Goal: Information Seeking & Learning: Learn about a topic

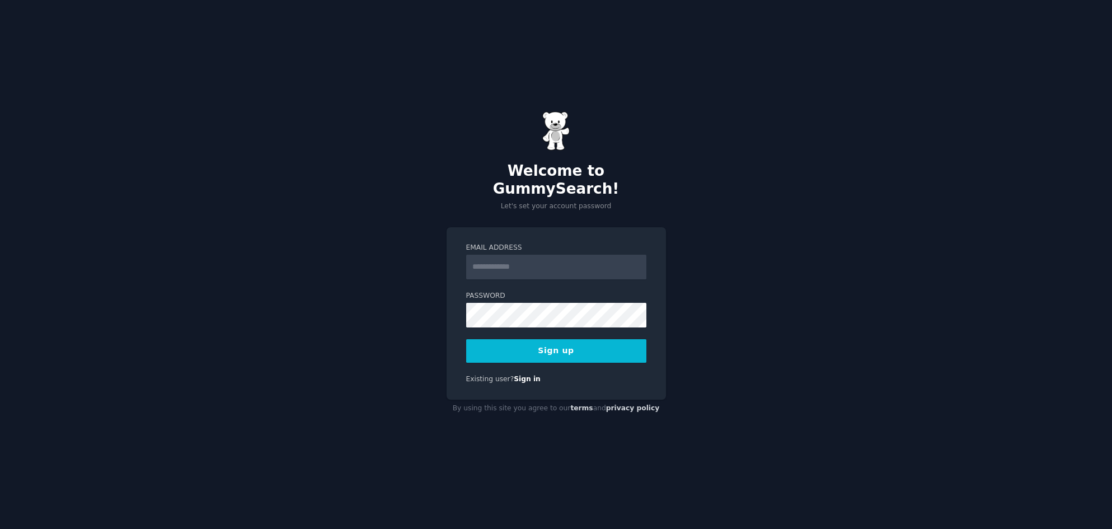
click at [512, 262] on input "Email Address" at bounding box center [556, 267] width 180 height 25
type input "**********"
click at [711, 308] on div "**********" at bounding box center [556, 264] width 1112 height 529
click at [558, 344] on button "Sign up" at bounding box center [556, 351] width 180 height 24
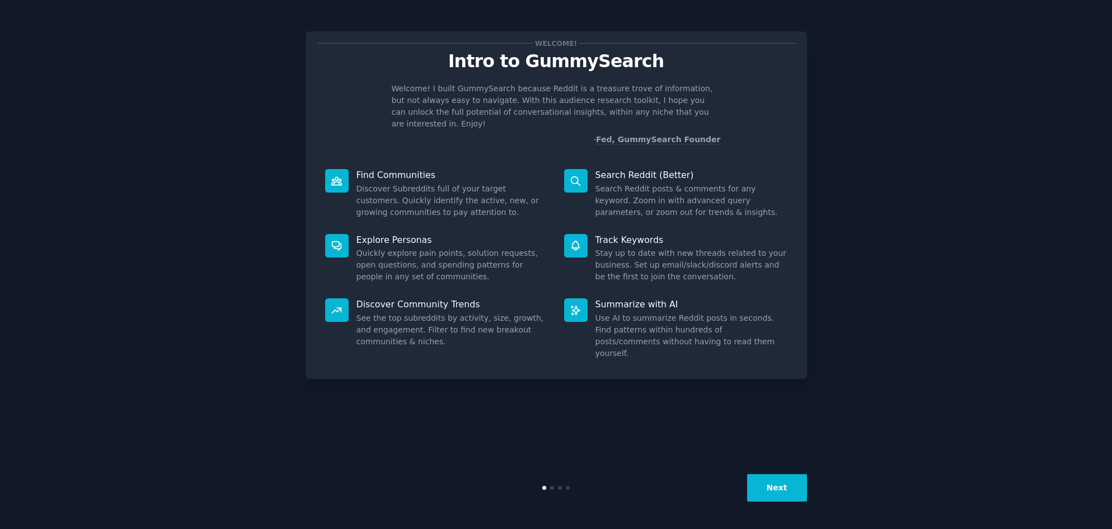
click at [785, 480] on button "Next" at bounding box center [777, 487] width 60 height 27
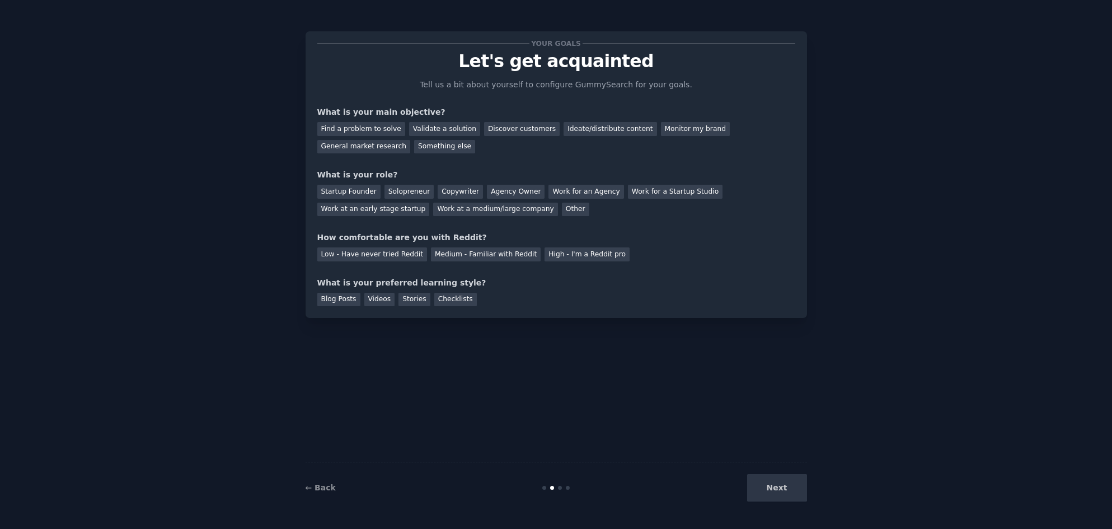
click at [781, 490] on div "Next" at bounding box center [723, 487] width 167 height 27
click at [376, 128] on div "Find a problem to solve" at bounding box center [361, 129] width 88 height 14
click at [411, 140] on div "General market research" at bounding box center [363, 147] width 93 height 14
click at [433, 212] on div "Work at a medium/large company" at bounding box center [495, 210] width 124 height 14
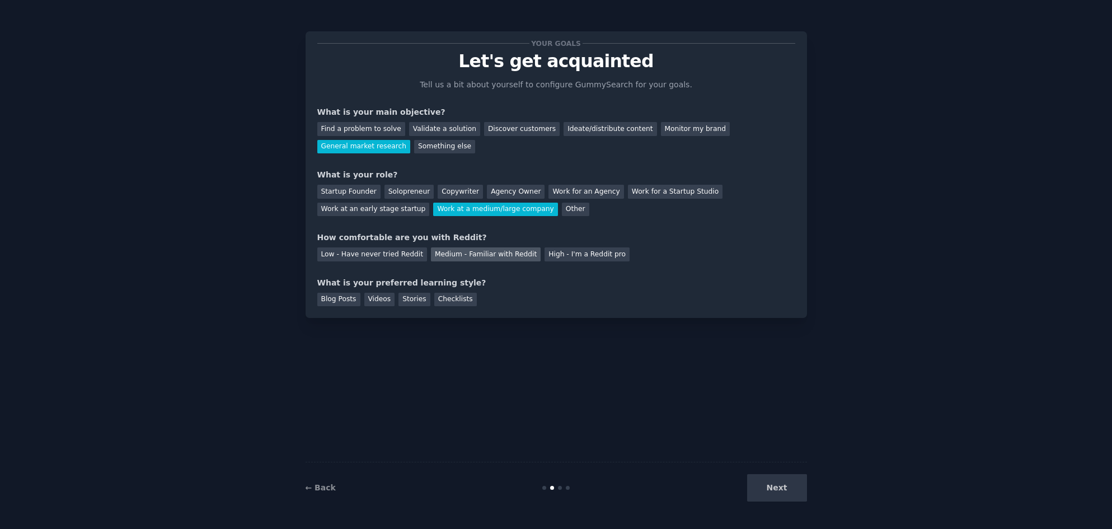
click at [476, 256] on div "Medium - Familiar with Reddit" at bounding box center [486, 254] width 110 height 14
click at [339, 301] on div "Blog Posts" at bounding box center [338, 300] width 43 height 14
click at [773, 486] on button "Next" at bounding box center [777, 487] width 60 height 27
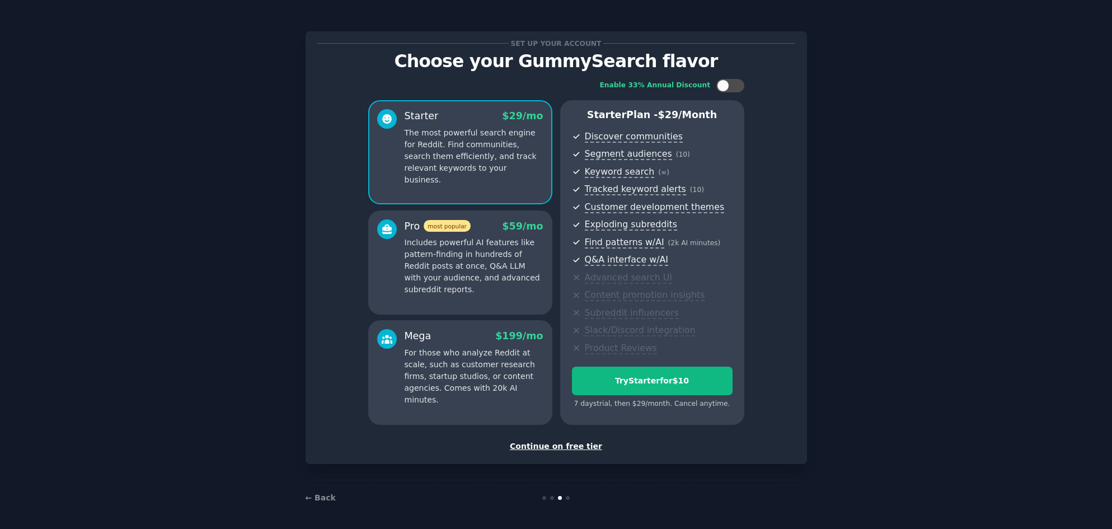
click at [552, 448] on div "Continue on free tier" at bounding box center [556, 446] width 478 height 12
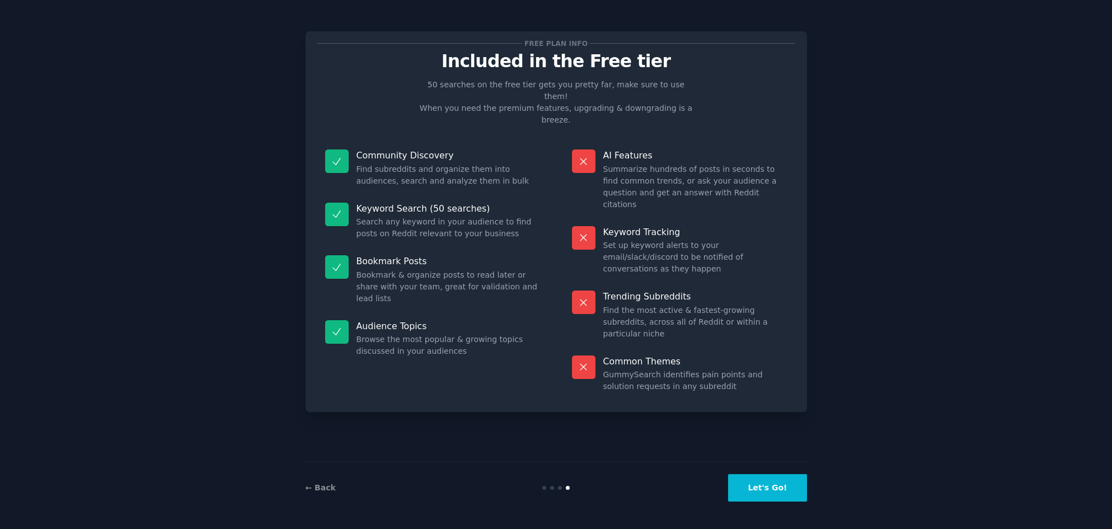
click at [768, 489] on button "Let's Go!" at bounding box center [767, 487] width 78 height 27
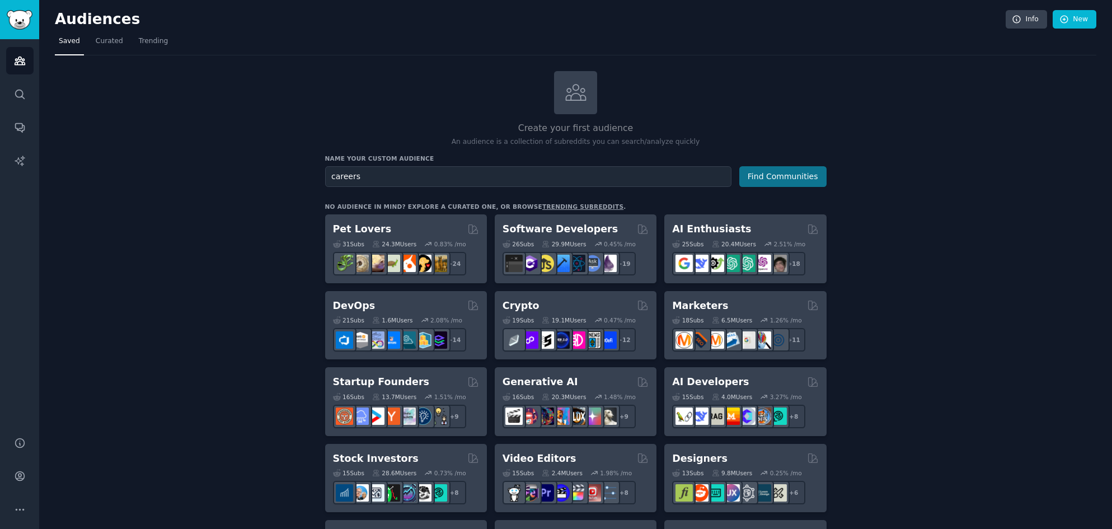
type input "careers"
click at [784, 173] on button "Find Communities" at bounding box center [782, 176] width 87 height 21
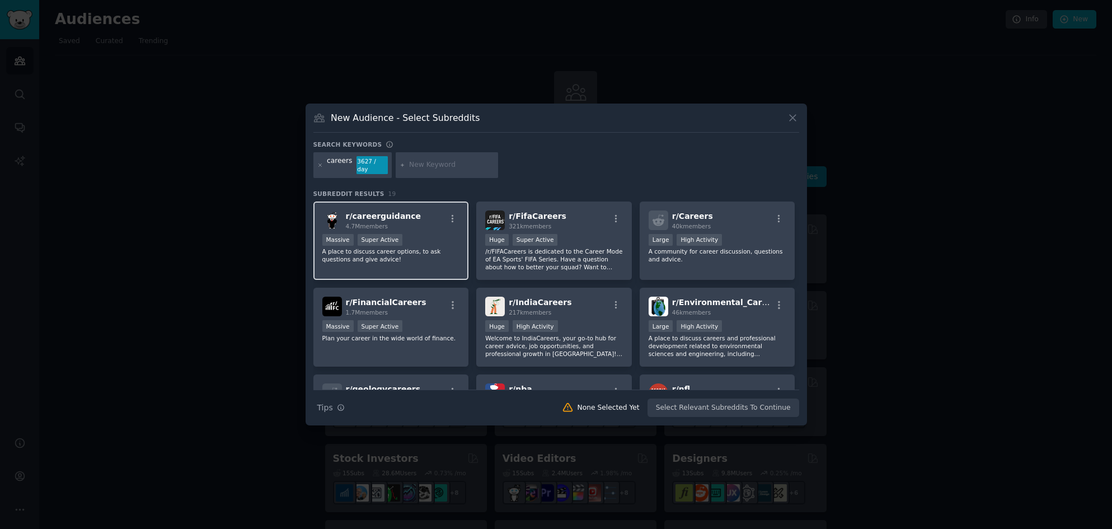
click at [433, 259] on p "A place to discuss career options, to ask questions and give advice!" at bounding box center [391, 255] width 138 height 16
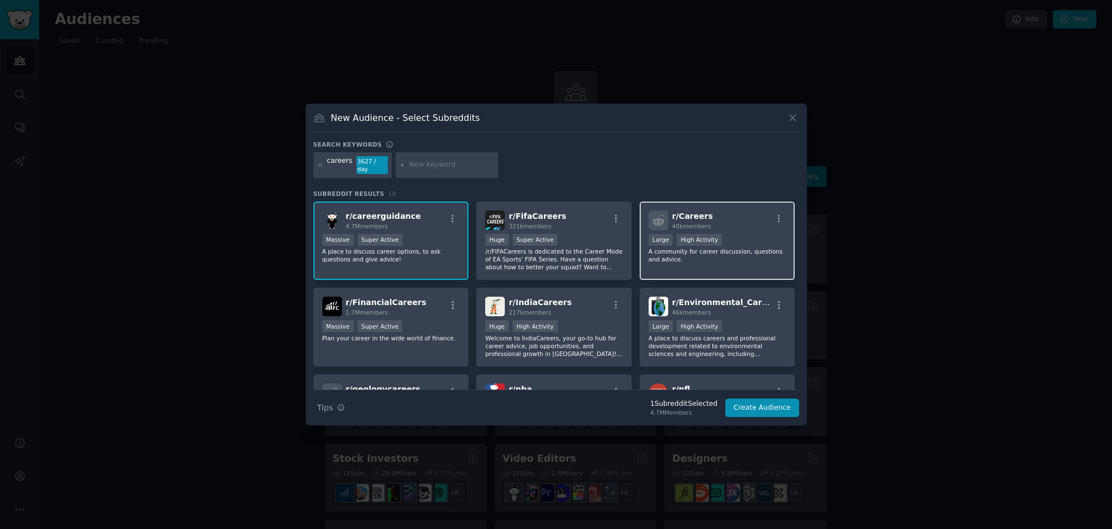
click at [723, 267] on div "r/ Careers 40k members Large High Activity A community for career discussion, q…" at bounding box center [718, 240] width 156 height 79
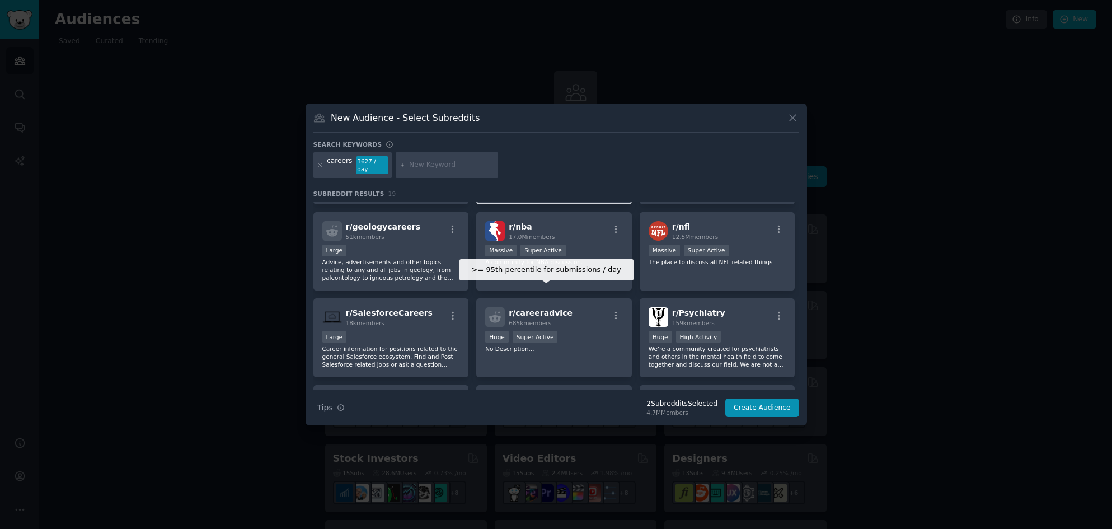
scroll to position [168, 0]
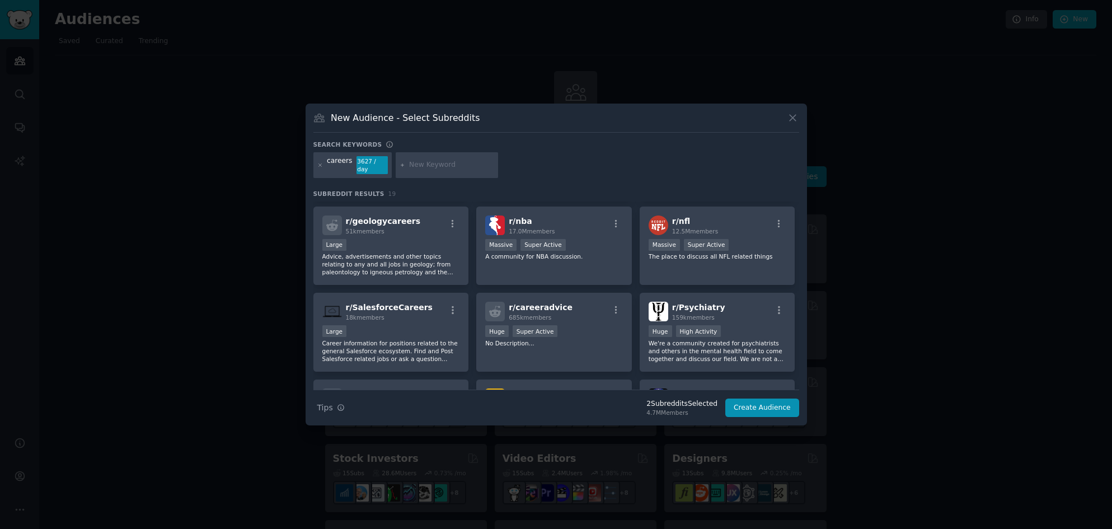
click at [460, 162] on input "text" at bounding box center [451, 165] width 85 height 10
type input "jobs"
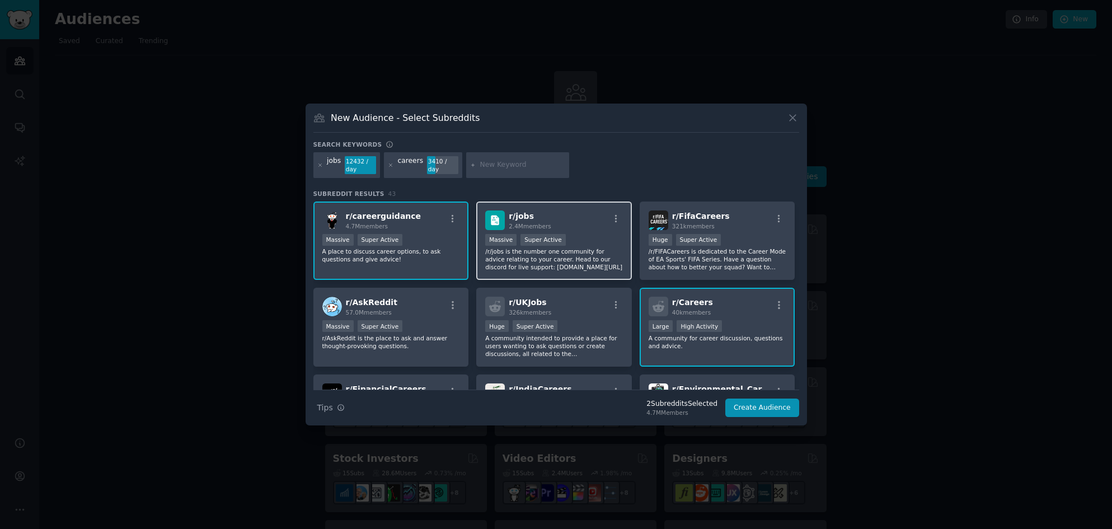
click at [536, 270] on p "/r/jobs is the number one community for advice relating to your career. Head to…" at bounding box center [554, 259] width 138 height 24
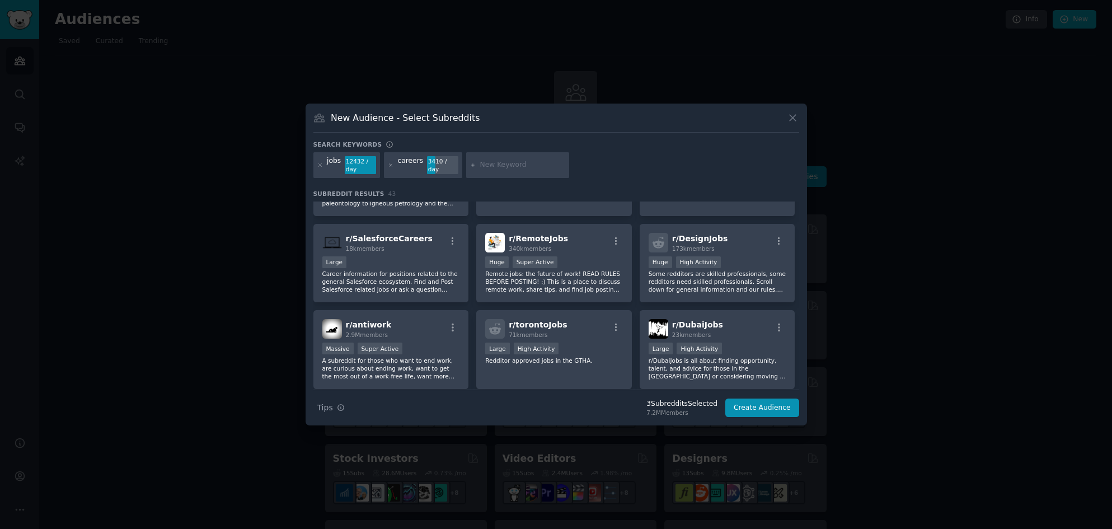
scroll to position [336, 0]
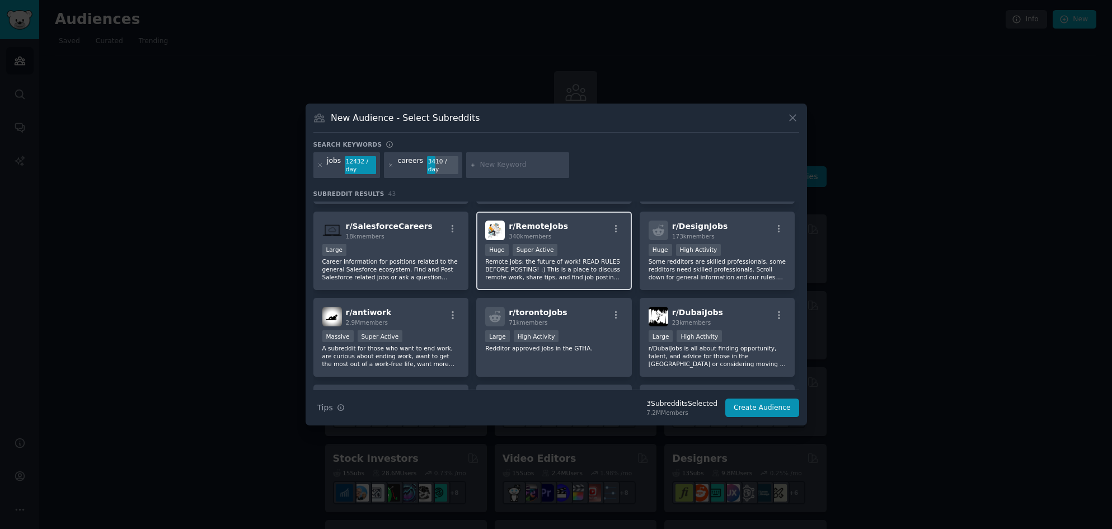
click at [552, 276] on p "Remote jobs: the future of work! READ RULES BEFORE POSTING! :) This is a place …" at bounding box center [554, 269] width 138 height 24
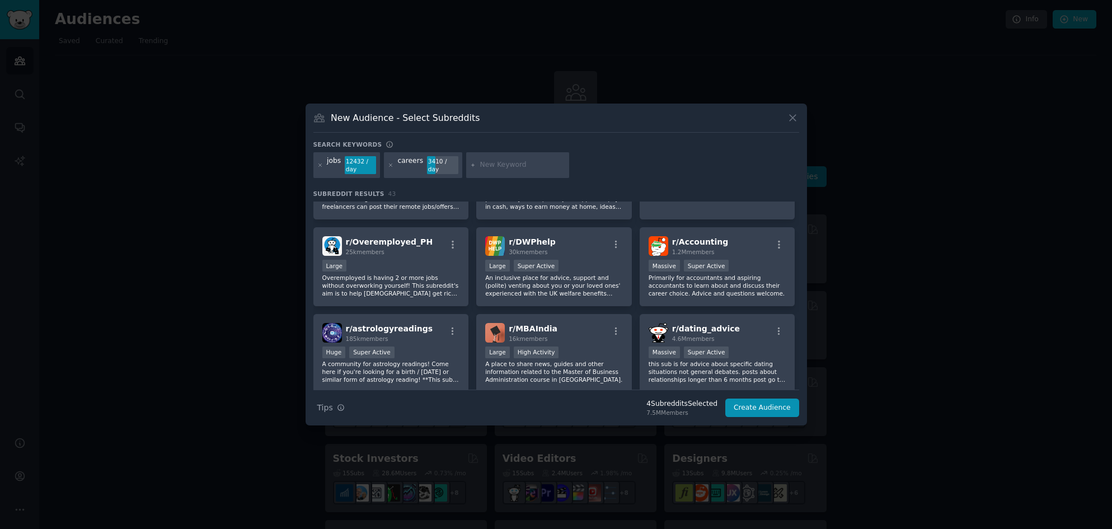
scroll to position [935, 0]
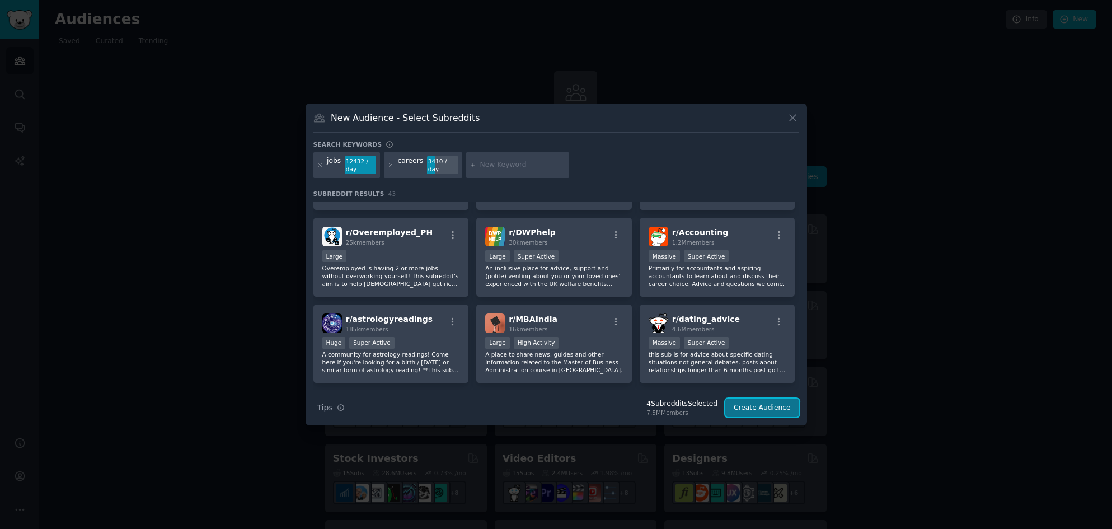
click at [762, 406] on button "Create Audience" at bounding box center [762, 408] width 74 height 19
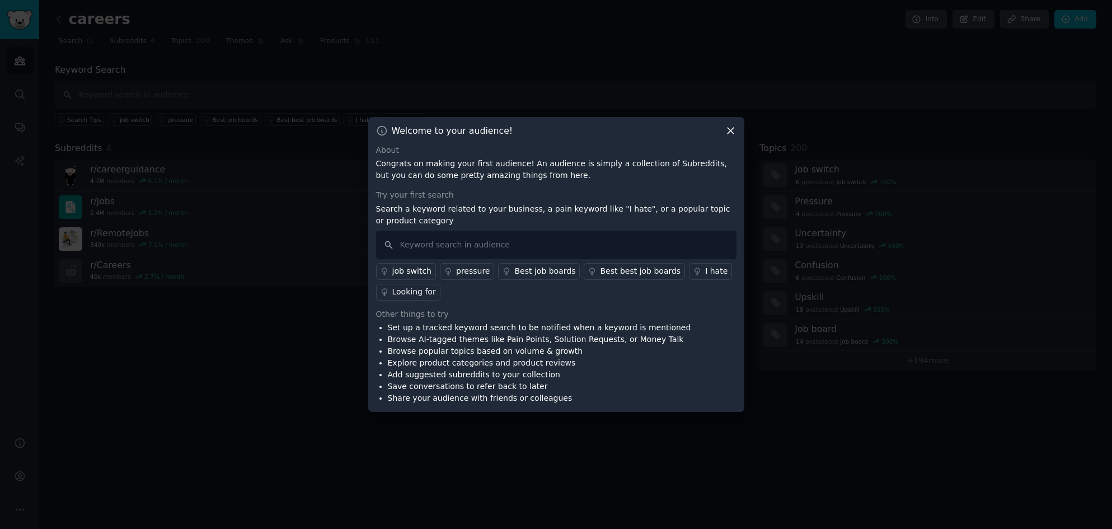
click at [526, 274] on div "Best job boards" at bounding box center [544, 271] width 61 height 12
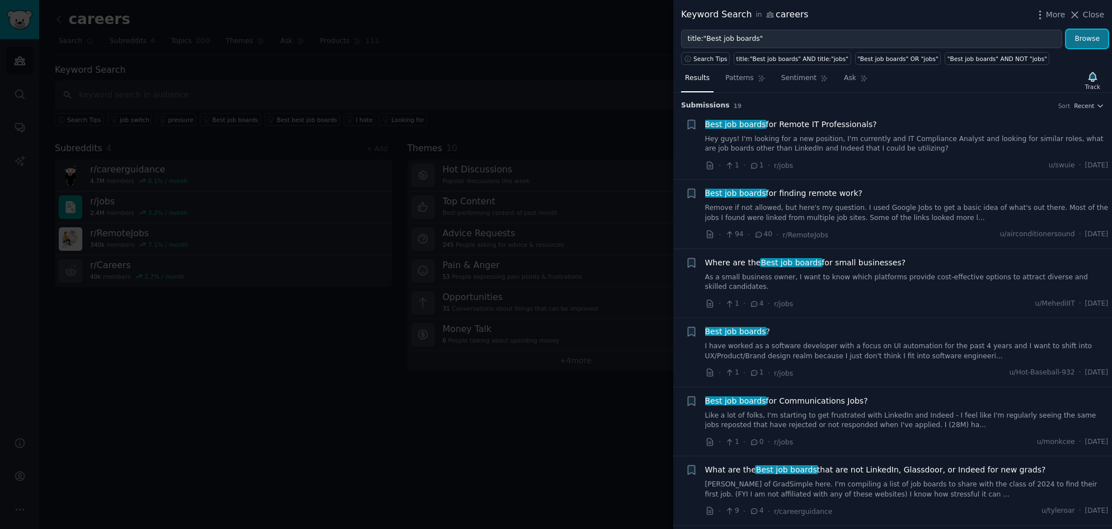
click at [1091, 45] on button "Browse" at bounding box center [1087, 39] width 42 height 19
click at [1040, 15] on icon "button" at bounding box center [1039, 15] width 1 height 8
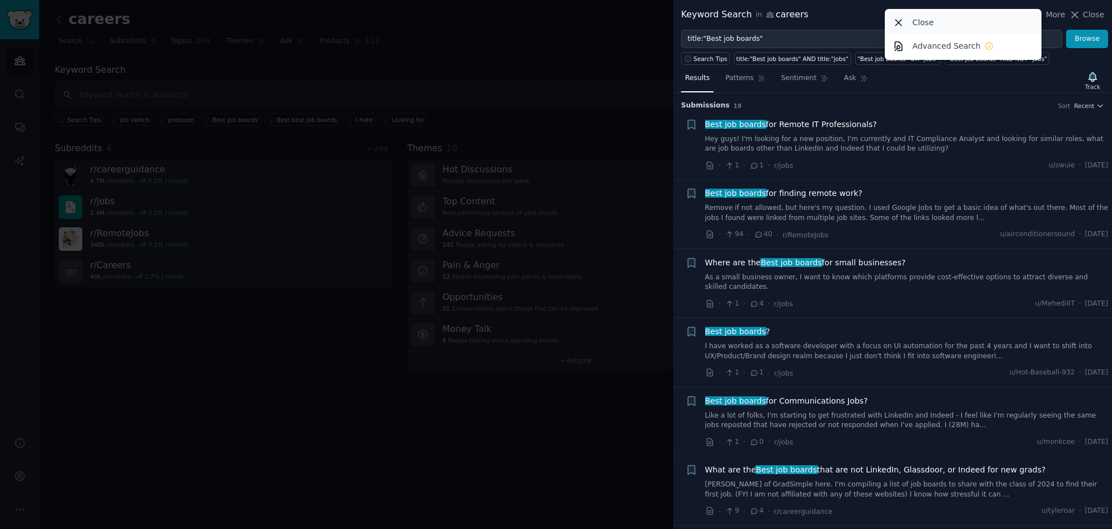
click at [917, 24] on p "Close" at bounding box center [922, 23] width 21 height 12
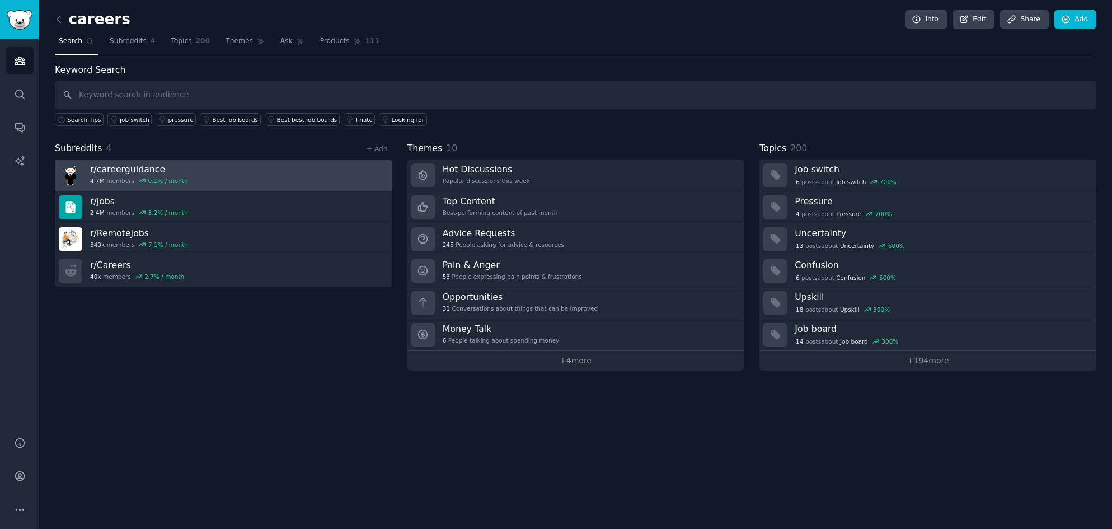
click at [197, 172] on link "r/ careerguidance 4.7M members 0.1 % / month" at bounding box center [223, 176] width 337 height 32
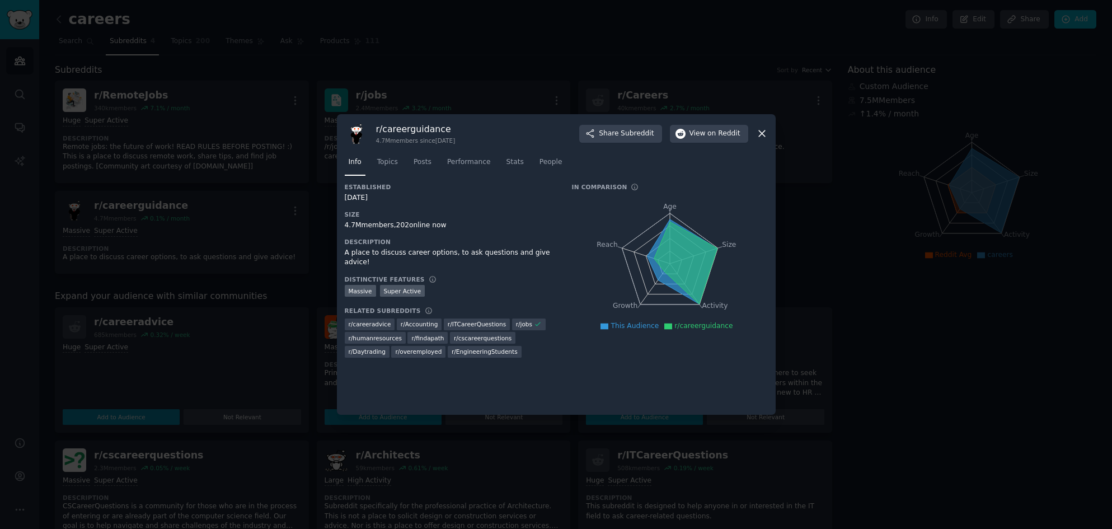
click at [766, 135] on icon at bounding box center [762, 134] width 12 height 12
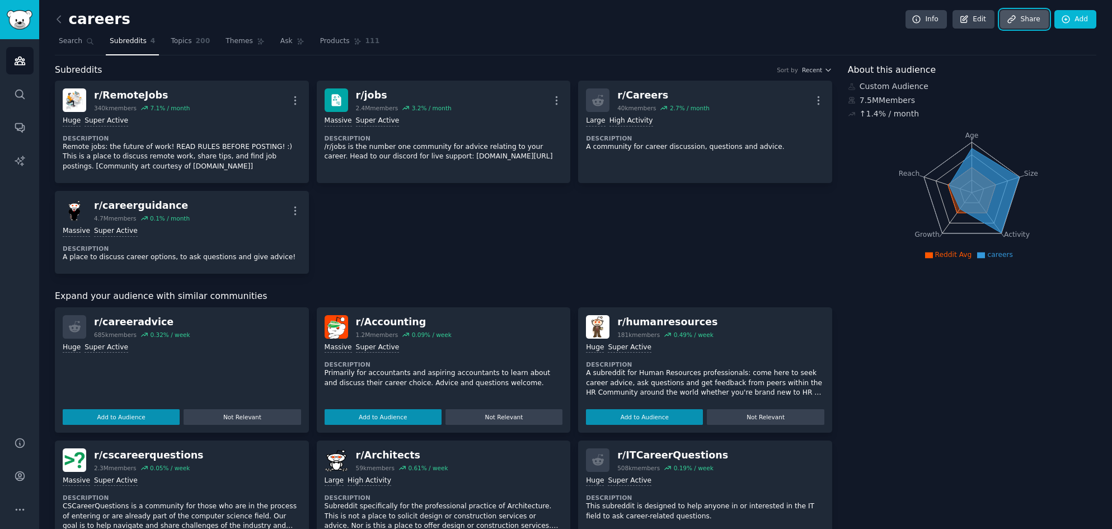
click at [1018, 21] on link "Share" at bounding box center [1024, 19] width 48 height 19
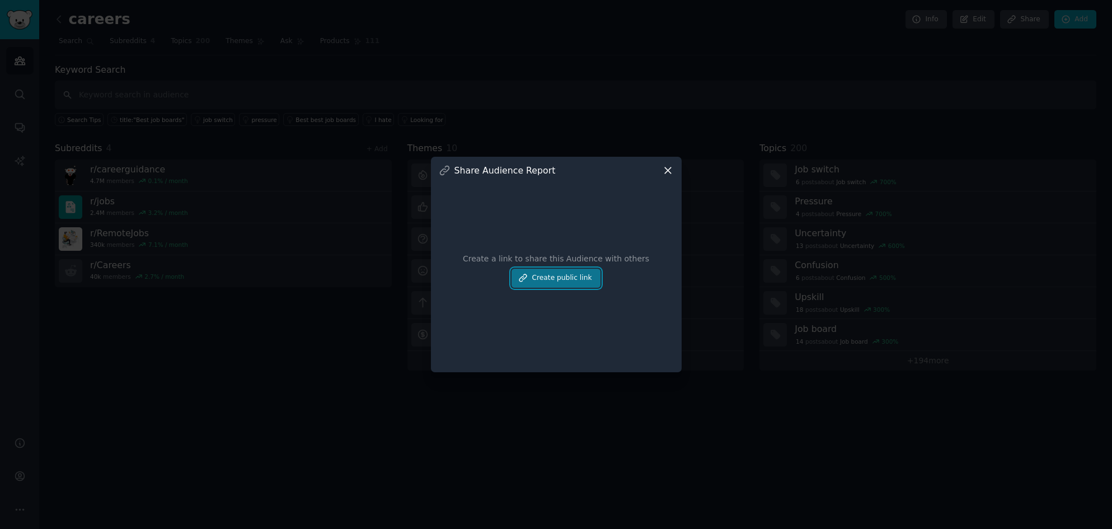
click at [551, 282] on button "Create public link" at bounding box center [556, 278] width 88 height 19
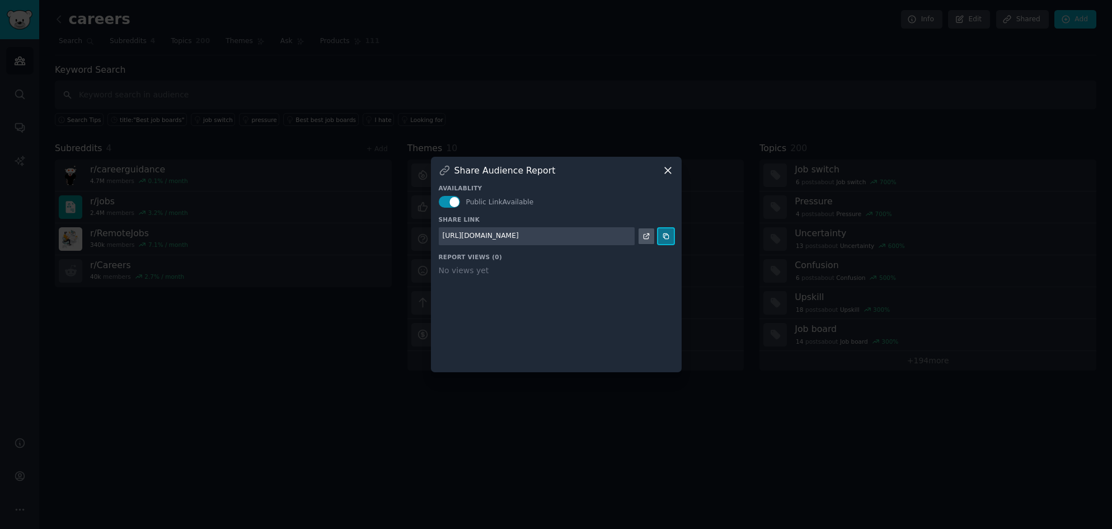
click at [665, 238] on icon at bounding box center [666, 236] width 8 height 8
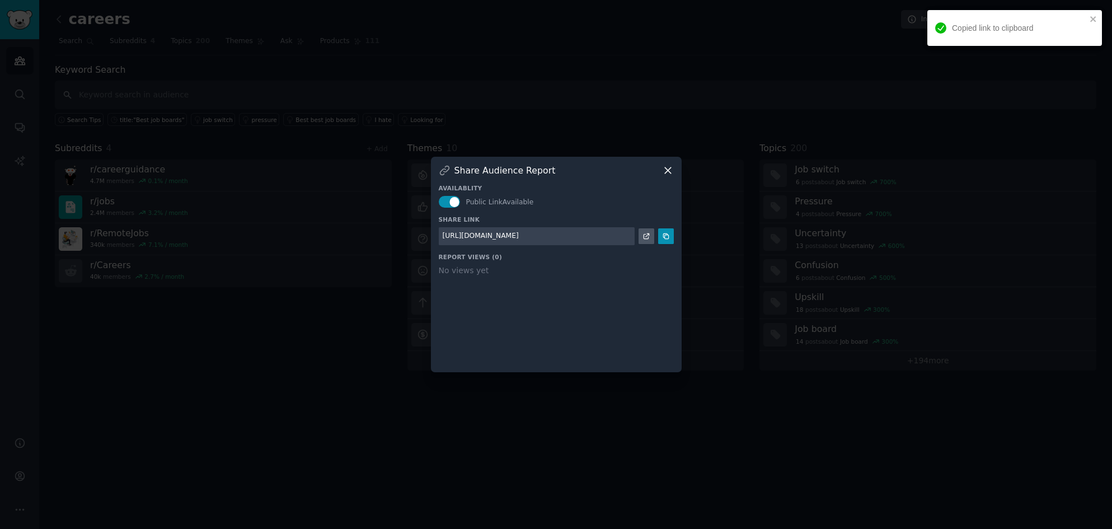
click at [1070, 111] on div at bounding box center [556, 264] width 1112 height 529
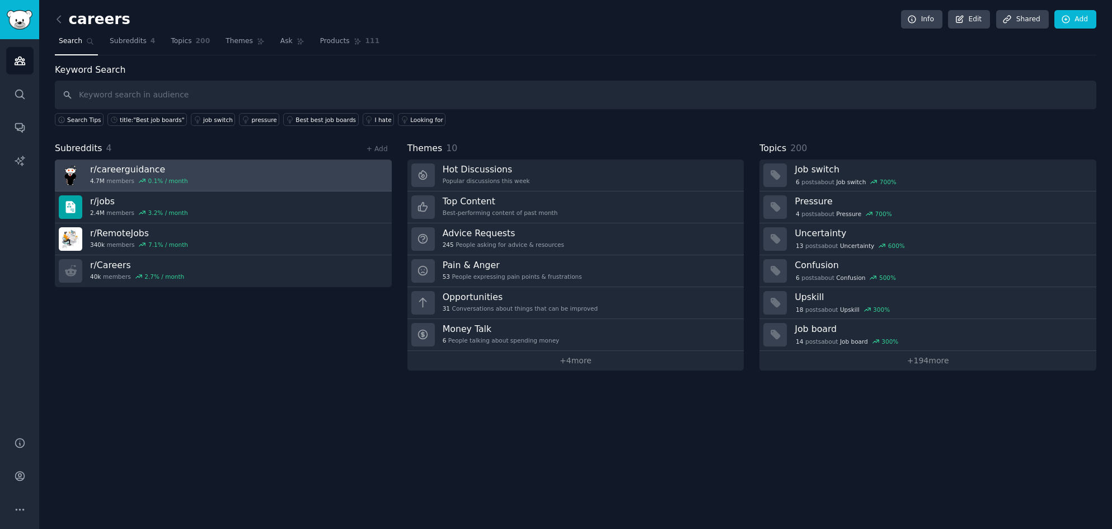
click at [209, 175] on link "r/ careerguidance 4.7M members 0.1 % / month" at bounding box center [223, 176] width 337 height 32
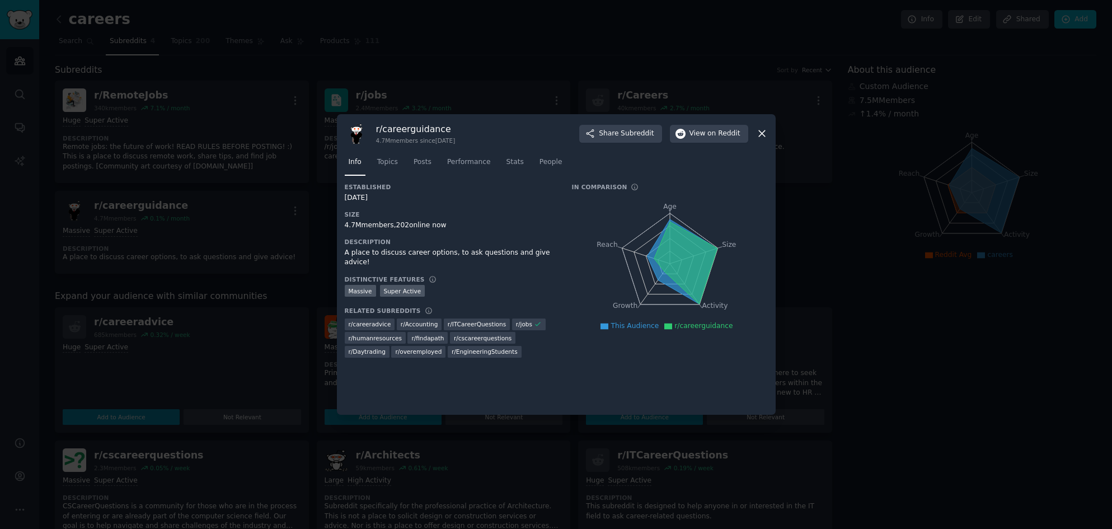
click at [762, 130] on icon at bounding box center [762, 134] width 12 height 12
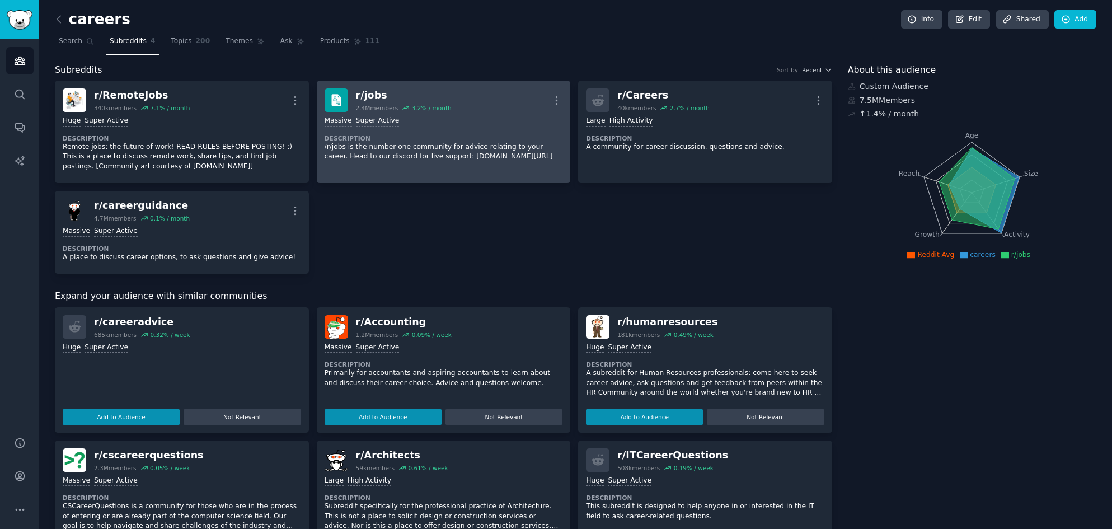
click at [507, 170] on link "r/ jobs 2.4M members 3.2 % / month More Massive Super Active Description /r/job…" at bounding box center [444, 132] width 254 height 102
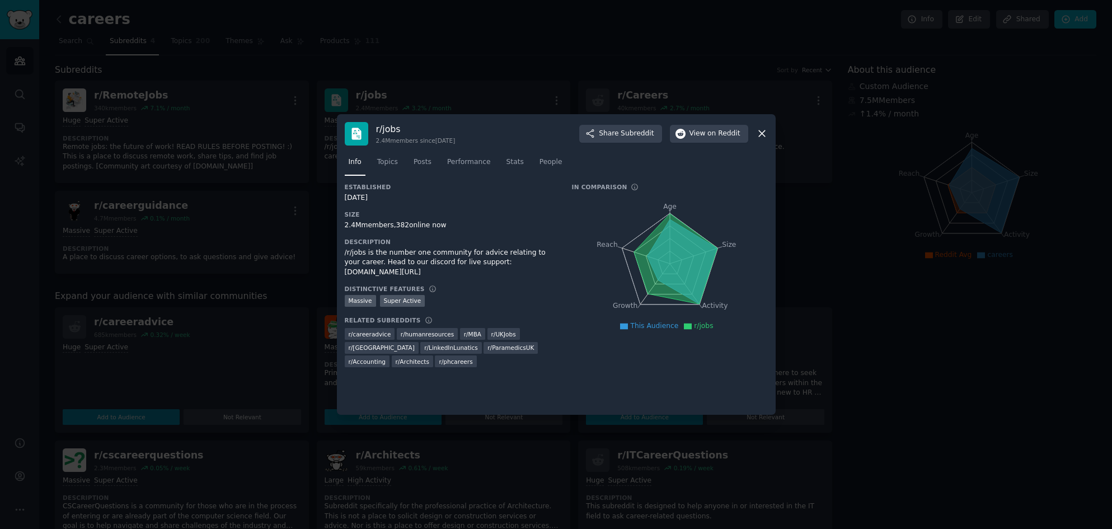
click at [761, 133] on icon at bounding box center [762, 134] width 6 height 6
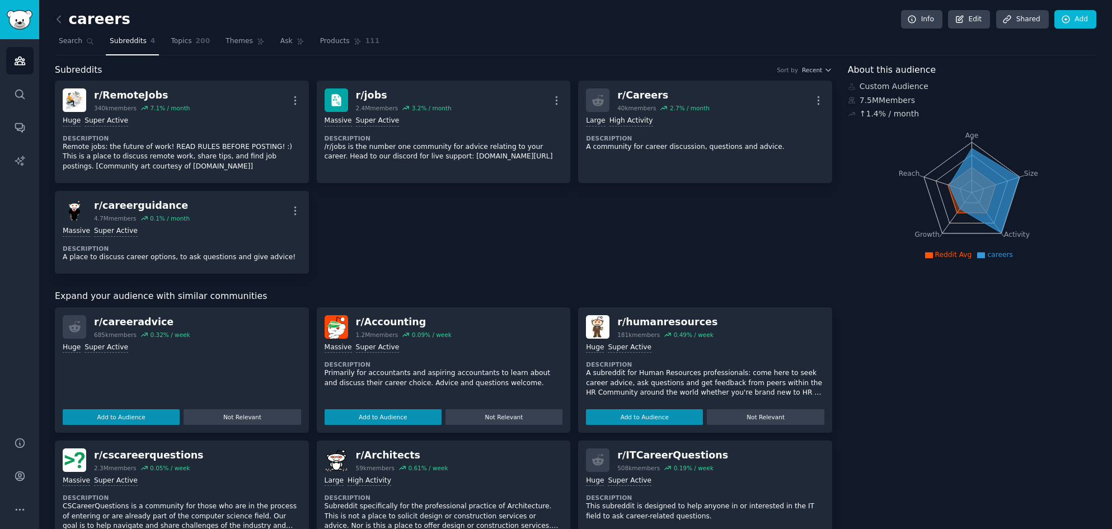
click at [1084, 308] on div "About this audience Custom Audience 7.5M Members ↑ 1.4 % / month Age Size Activ…" at bounding box center [972, 447] width 249 height 769
